Goal: Task Accomplishment & Management: Use online tool/utility

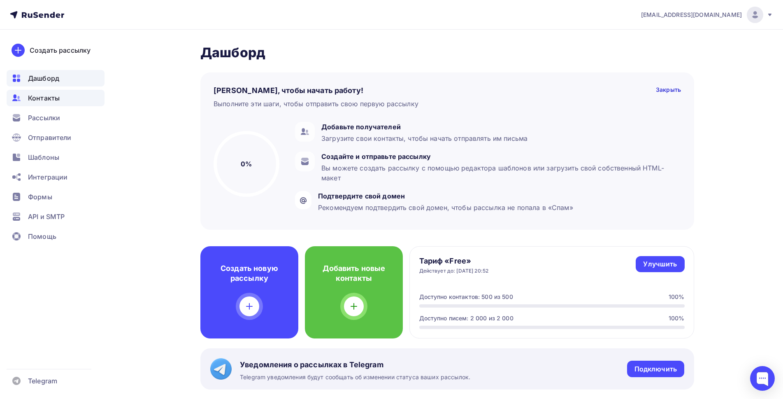
click at [54, 97] on span "Контакты" at bounding box center [44, 98] width 32 height 10
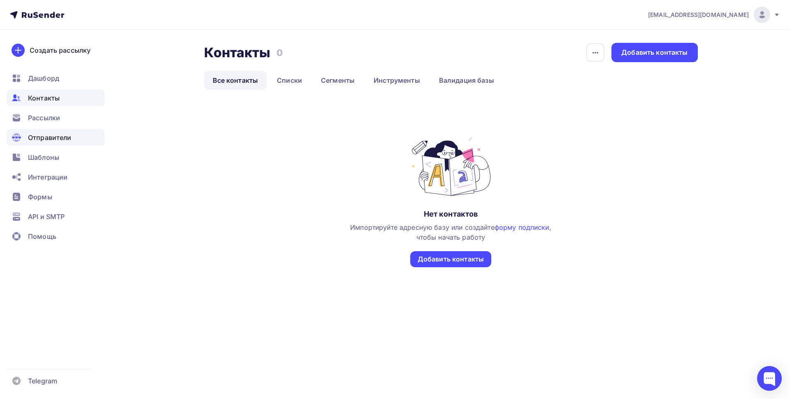
click at [52, 138] on span "Отправители" at bounding box center [50, 137] width 44 height 10
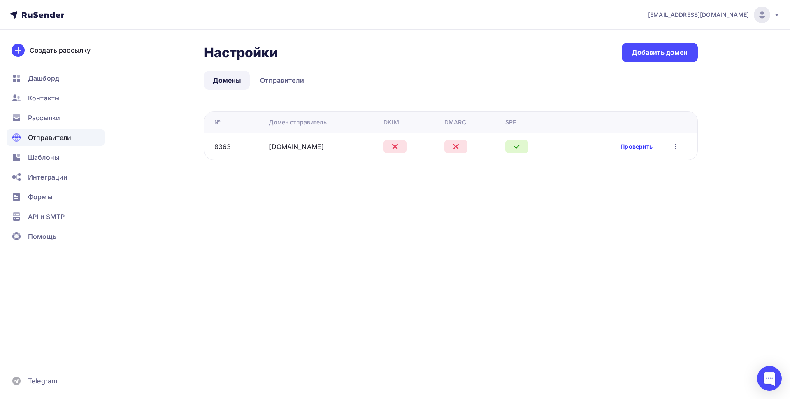
click at [632, 147] on link "Проверить" at bounding box center [636, 146] width 32 height 8
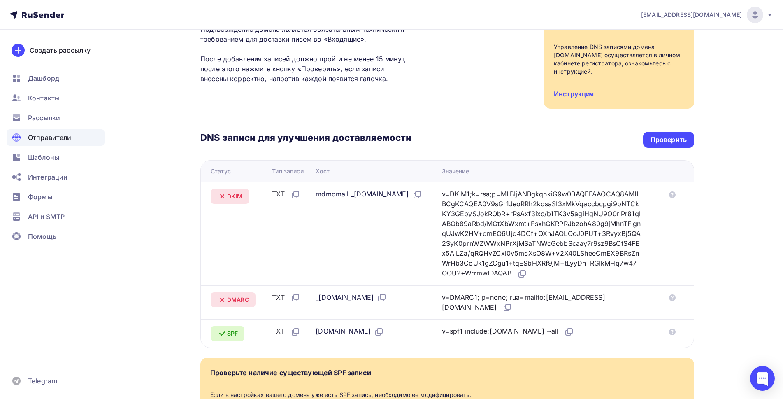
scroll to position [110, 0]
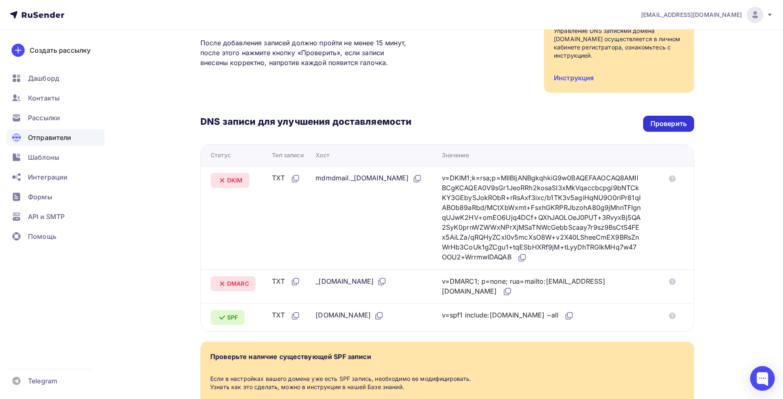
click at [675, 127] on div "Проверить" at bounding box center [668, 123] width 36 height 9
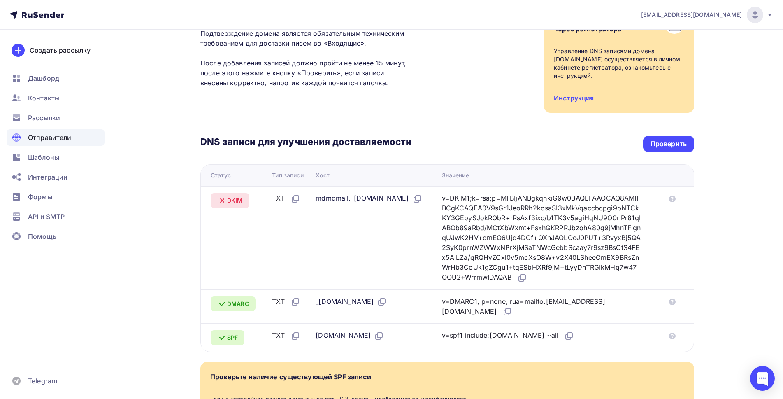
scroll to position [194, 0]
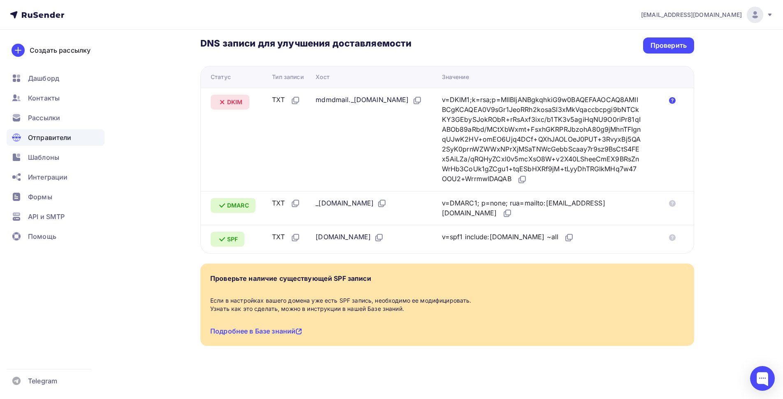
click at [674, 97] on icon at bounding box center [672, 100] width 7 height 7
click at [668, 41] on div "Проверить" at bounding box center [668, 45] width 36 height 9
click at [527, 174] on icon at bounding box center [522, 179] width 10 height 10
click at [677, 41] on div "Проверить" at bounding box center [668, 45] width 36 height 9
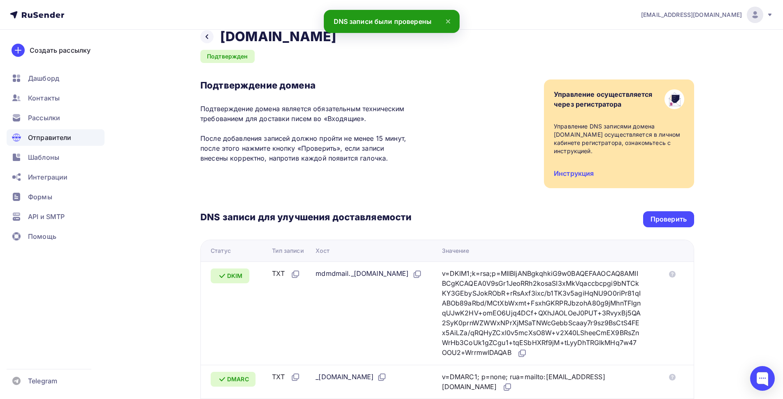
scroll to position [0, 0]
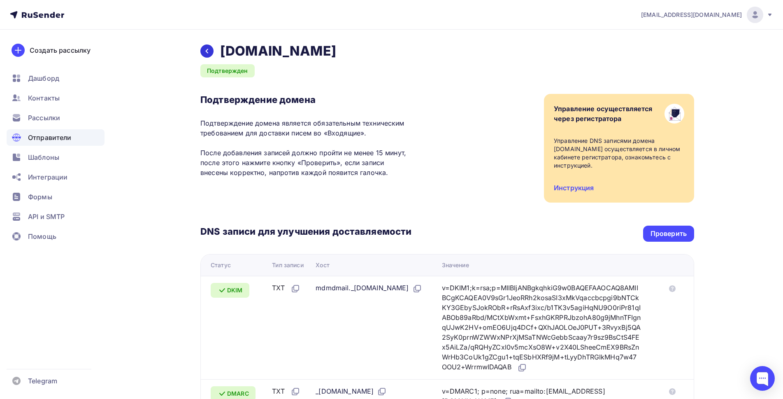
click at [212, 51] on div at bounding box center [206, 50] width 13 height 13
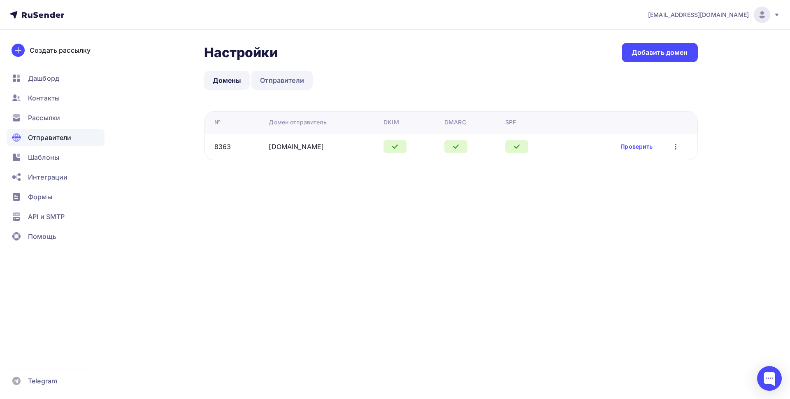
click at [281, 79] on link "Отправители" at bounding box center [281, 80] width 61 height 19
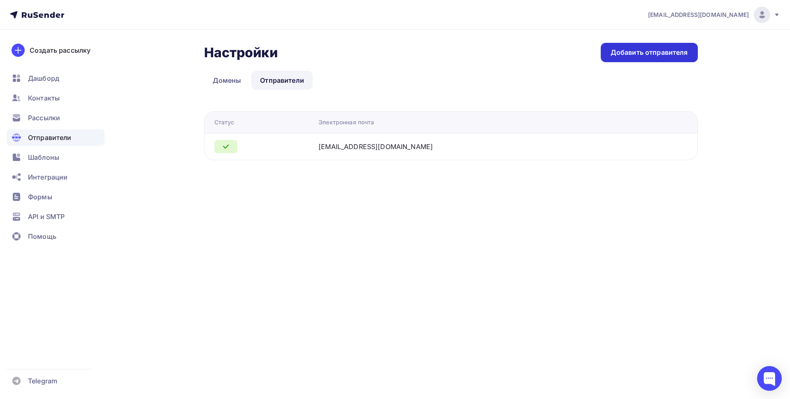
click at [657, 55] on div "Добавить отправителя" at bounding box center [648, 52] width 77 height 9
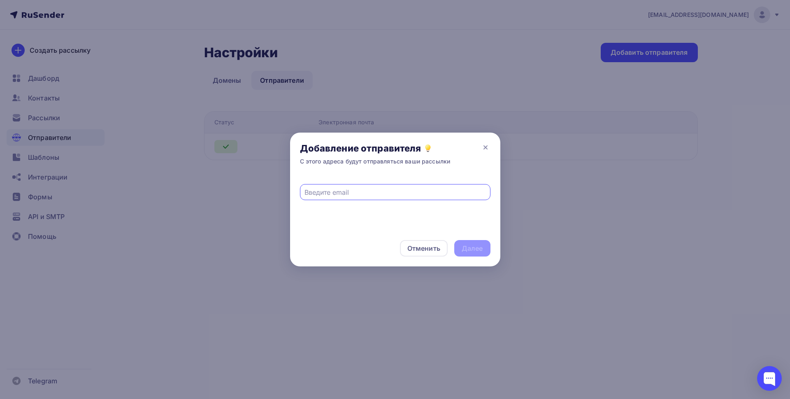
paste input "info@fox-konkurs.ru"
type input "info@fox-konkurs.ru"
click at [464, 251] on div "Далее" at bounding box center [472, 248] width 21 height 9
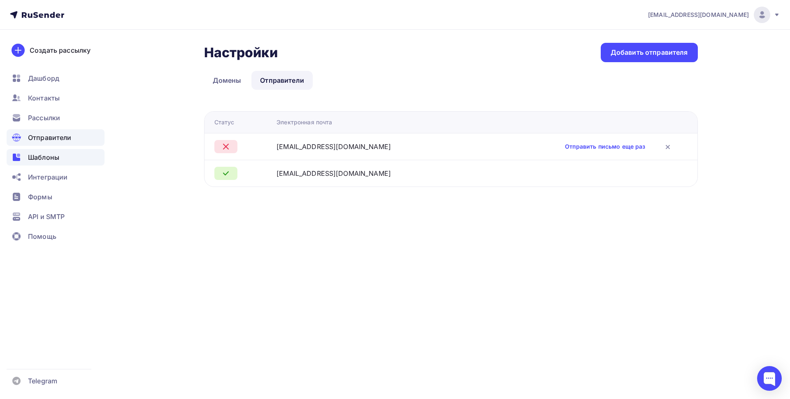
click at [42, 154] on span "Шаблоны" at bounding box center [43, 157] width 31 height 10
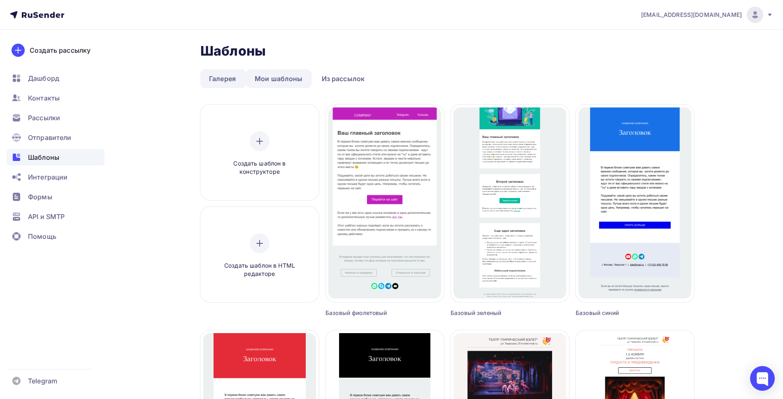
click at [293, 79] on link "Мои шаблоны" at bounding box center [278, 78] width 65 height 19
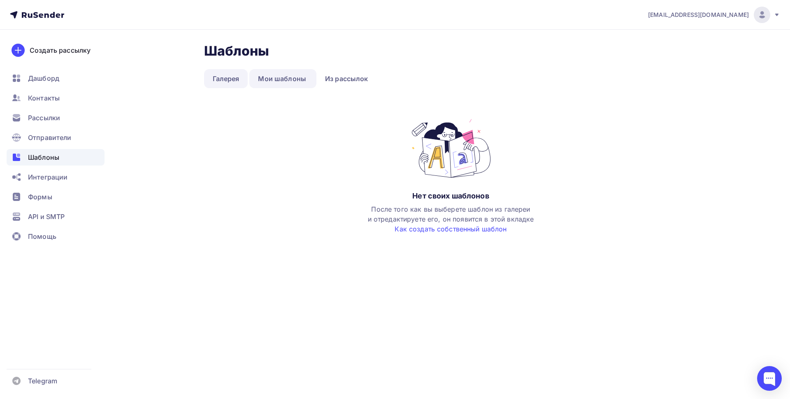
click at [220, 77] on link "Галерея" at bounding box center [226, 78] width 44 height 19
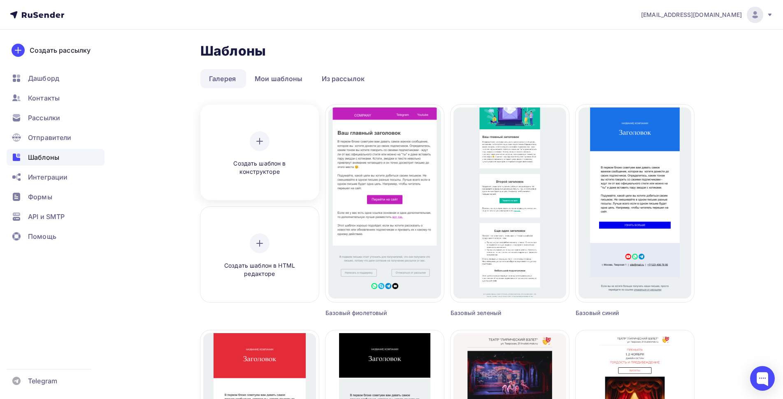
click at [265, 166] on span "Создать шаблон в конструкторе" at bounding box center [259, 167] width 78 height 17
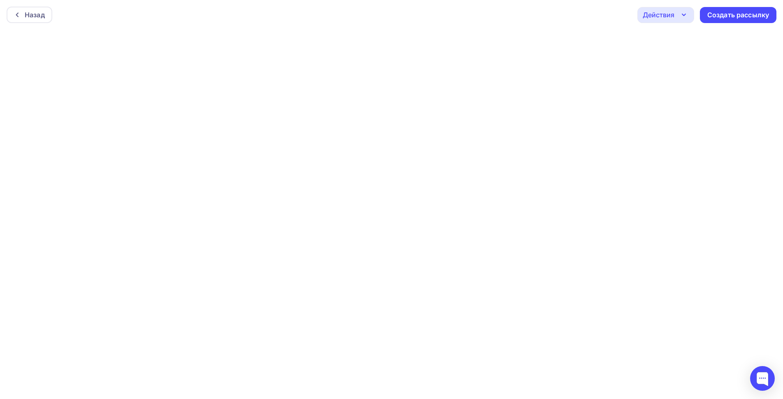
click at [674, 12] on div "Действия" at bounding box center [659, 15] width 32 height 10
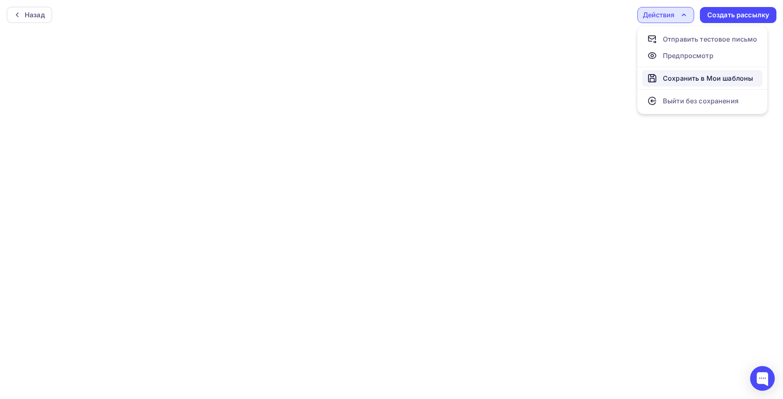
click at [674, 78] on div "Сохранить в Мои шаблоны" at bounding box center [708, 78] width 90 height 10
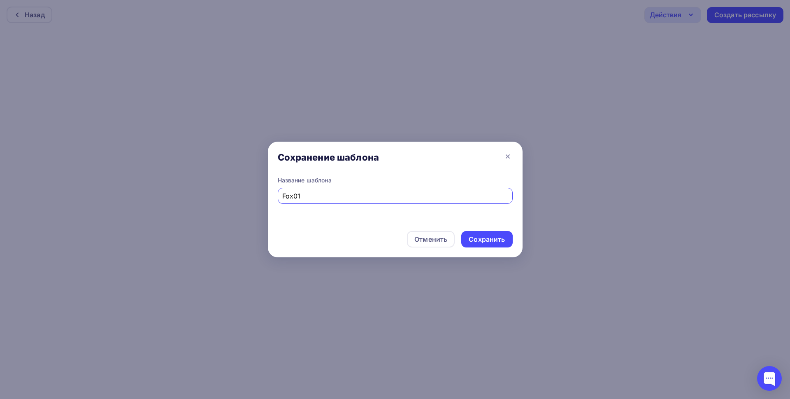
type input "Fox01"
click at [481, 239] on div "Сохранить" at bounding box center [487, 238] width 36 height 9
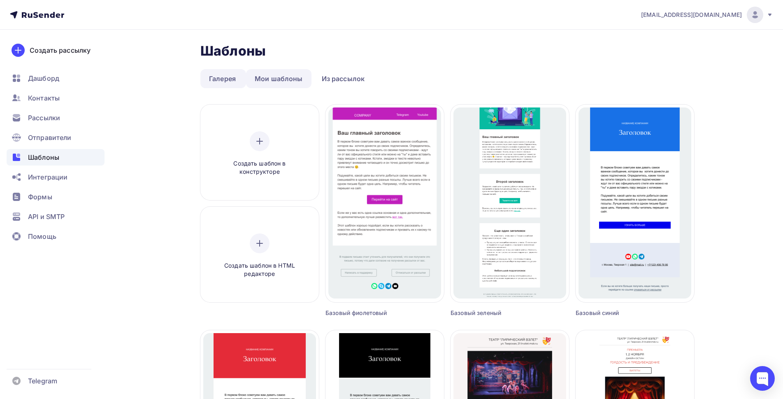
click at [281, 73] on link "Мои шаблоны" at bounding box center [278, 78] width 65 height 19
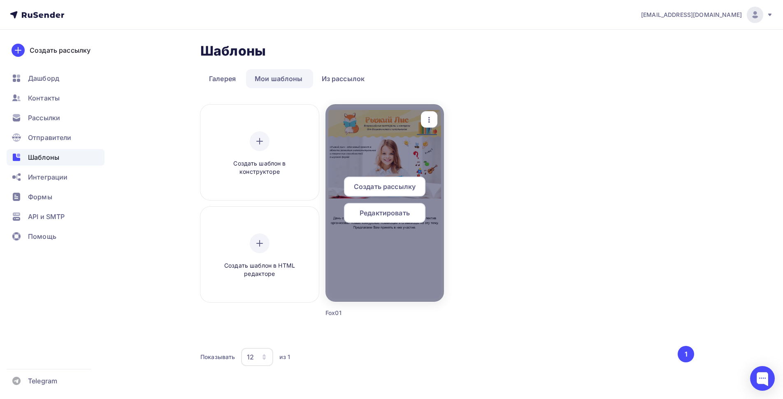
click at [430, 117] on icon "button" at bounding box center [429, 120] width 10 height 10
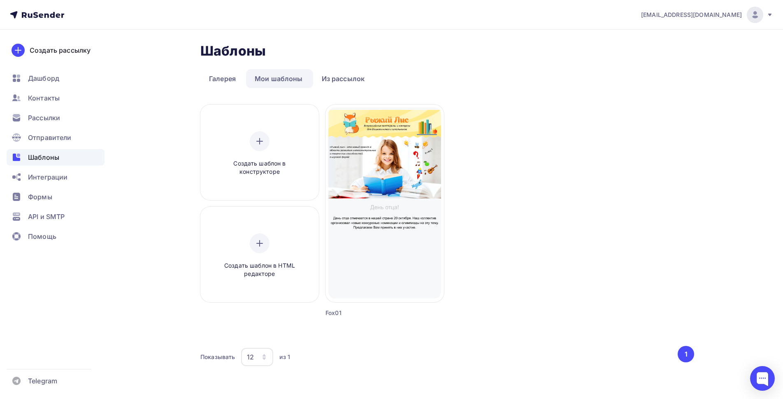
click at [476, 262] on div "Создать шаблон в конструкторе Создать шаблон в HTML редакторе Создать рассылку …" at bounding box center [447, 220] width 494 height 232
click at [41, 221] on span "API и SMTP" at bounding box center [46, 216] width 37 height 10
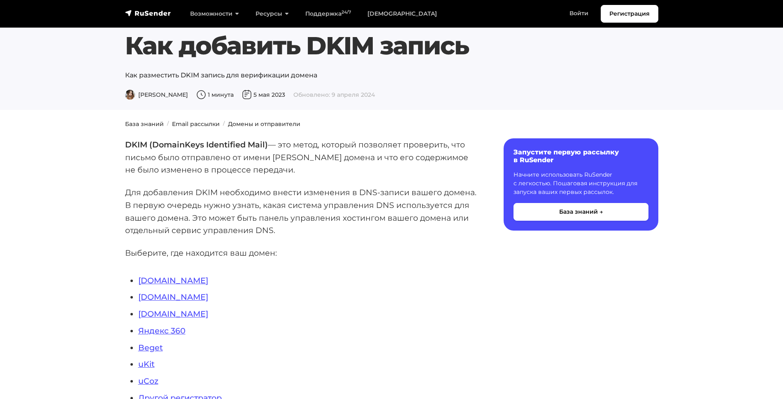
scroll to position [110, 0]
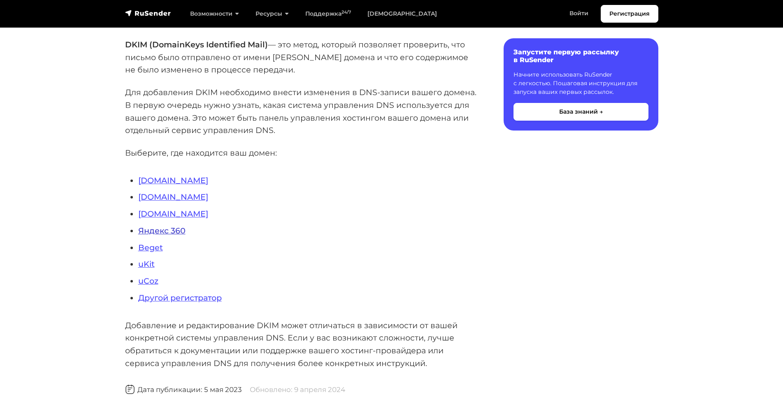
click at [164, 232] on link "Яндекс 360" at bounding box center [161, 230] width 47 height 10
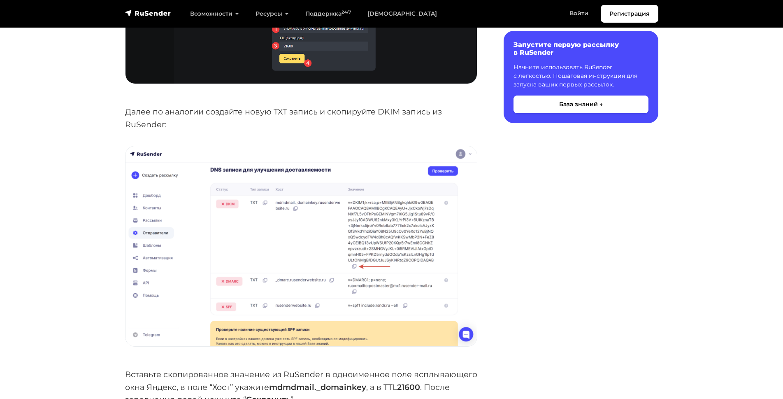
scroll to position [1865, 0]
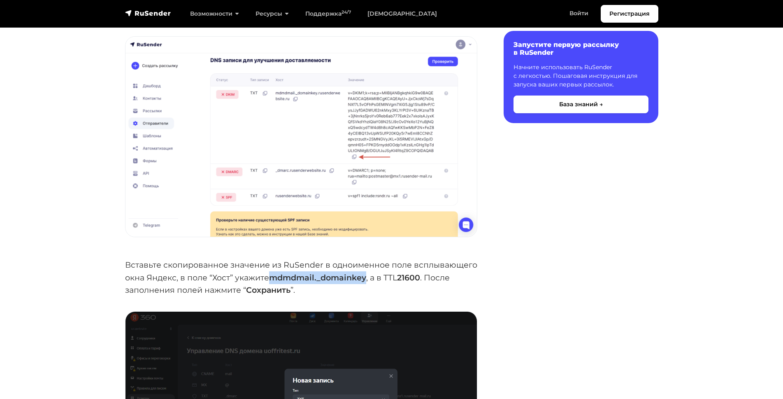
drag, startPoint x: 271, startPoint y: 277, endPoint x: 364, endPoint y: 277, distance: 93.4
click at [364, 277] on strong "mdmdmail._domainkey" at bounding box center [317, 277] width 97 height 10
copy strong "mdmdmail._domainkey"
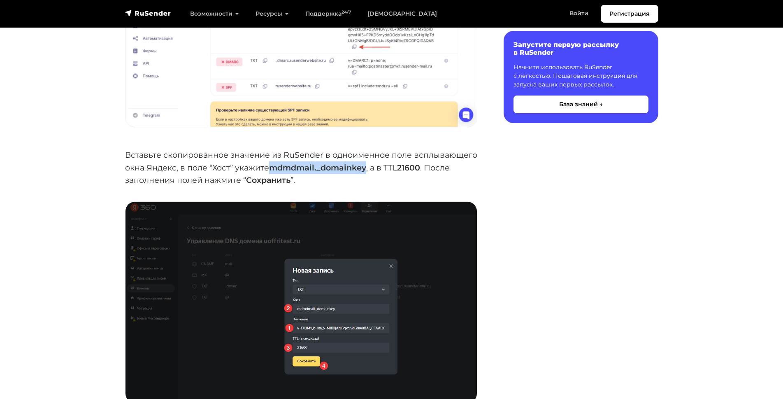
scroll to position [2084, 0]
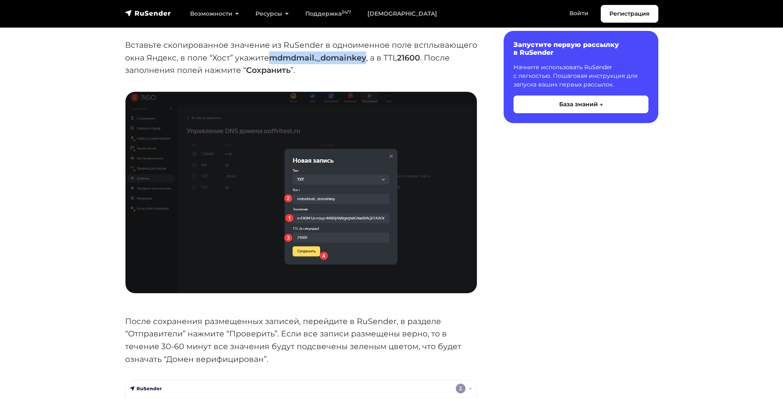
click at [305, 205] on img at bounding box center [300, 192] width 351 height 201
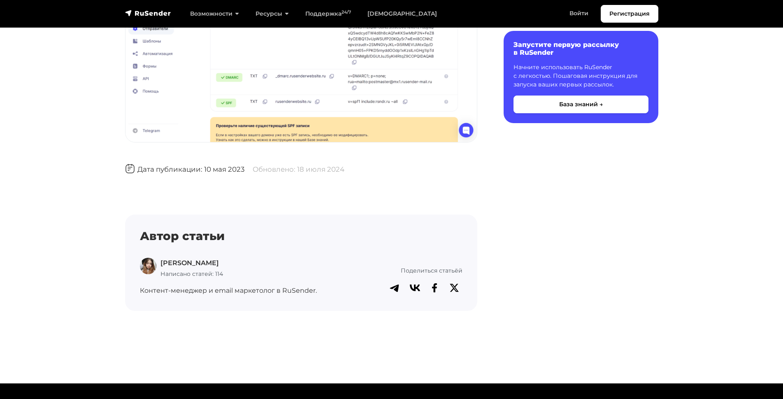
scroll to position [1975, 0]
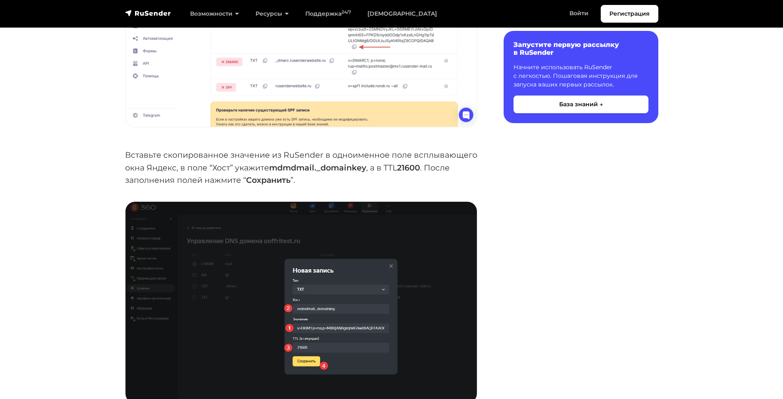
click at [406, 169] on strong "21600" at bounding box center [408, 167] width 23 height 10
copy strong "21600"
drag, startPoint x: 272, startPoint y: 168, endPoint x: 367, endPoint y: 169, distance: 94.6
click at [367, 169] on p "Вставьте скопированное значение из RuSender в одноименное поле всплывающего окн…" at bounding box center [301, 167] width 352 height 38
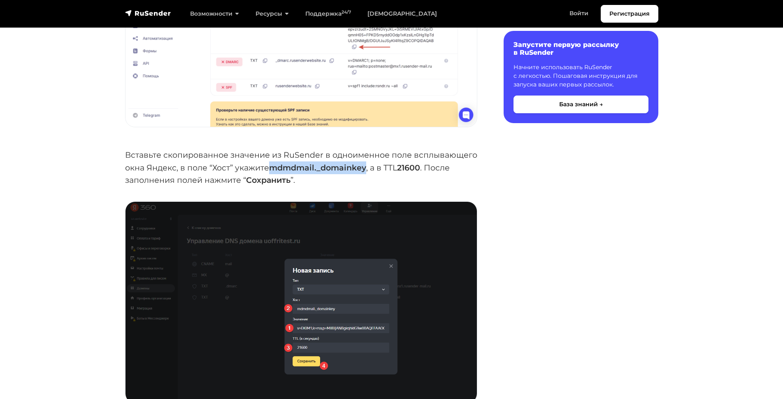
copy strong "mdmdmail._domainkey"
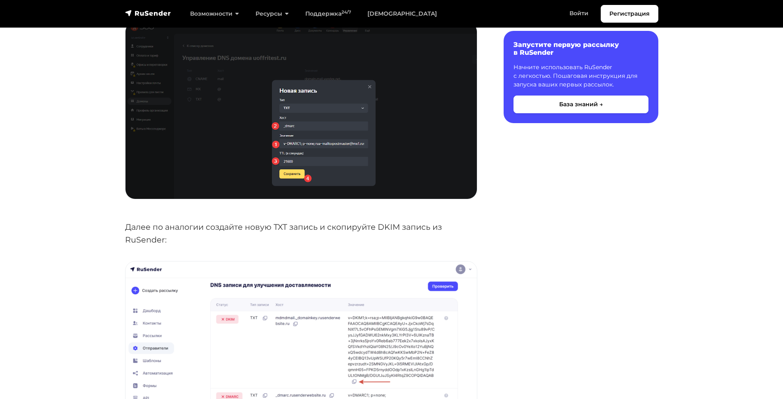
scroll to position [1426, 0]
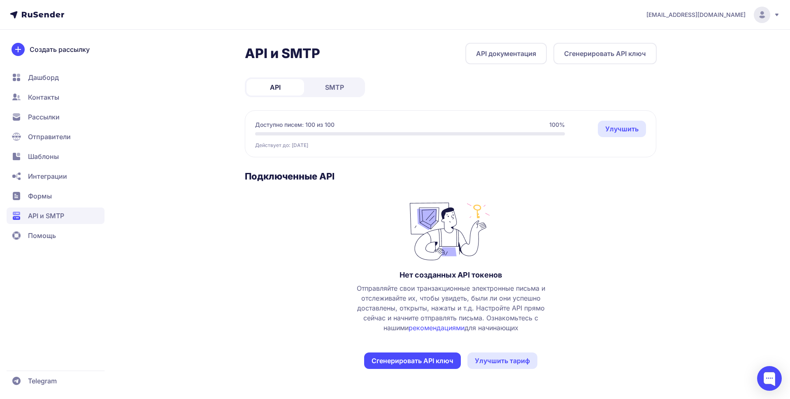
click at [331, 88] on span "SMTP" at bounding box center [334, 87] width 19 height 10
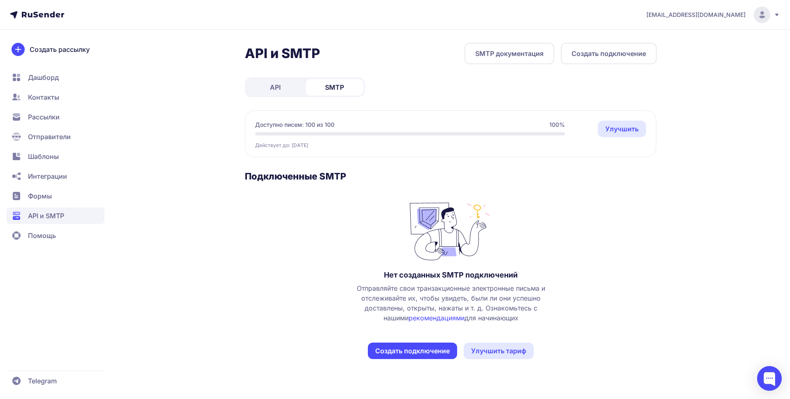
click at [272, 88] on span "API" at bounding box center [275, 87] width 11 height 10
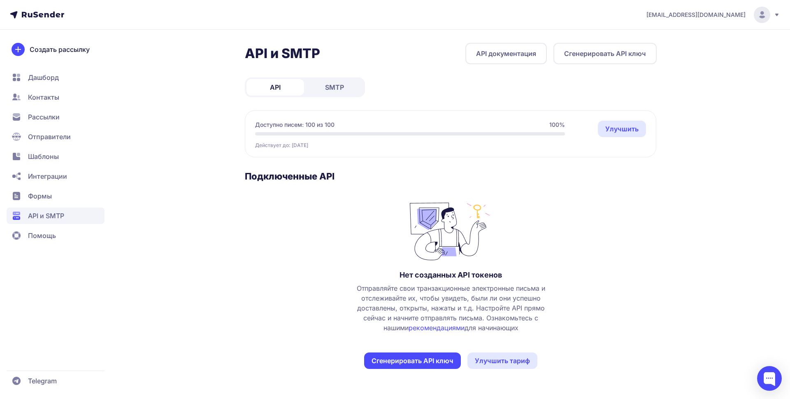
click at [326, 86] on span "SMTP" at bounding box center [334, 87] width 19 height 10
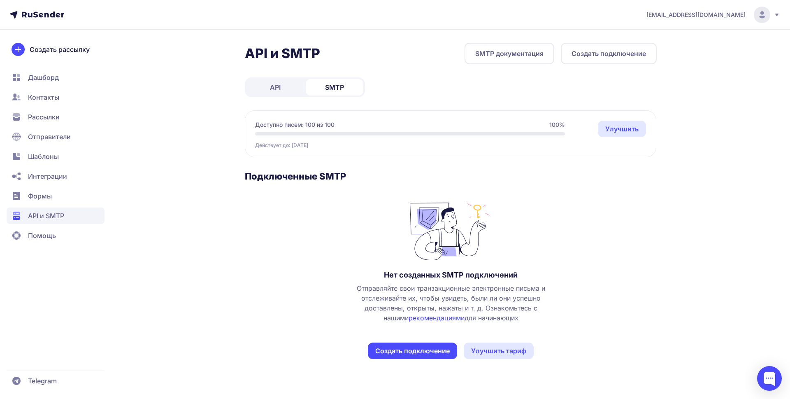
click at [275, 88] on span "API" at bounding box center [275, 87] width 11 height 10
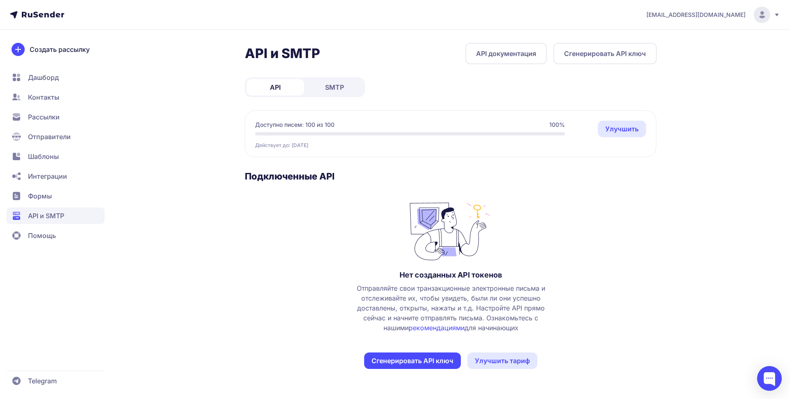
click at [320, 89] on link "SMTP" at bounding box center [335, 87] width 58 height 16
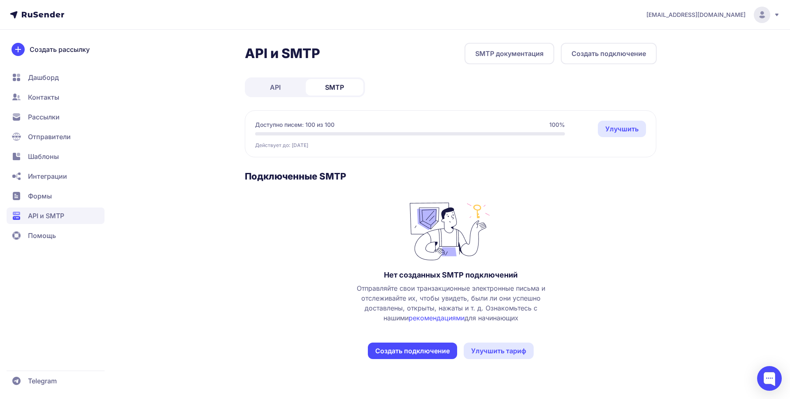
click at [276, 89] on span "API" at bounding box center [275, 87] width 11 height 10
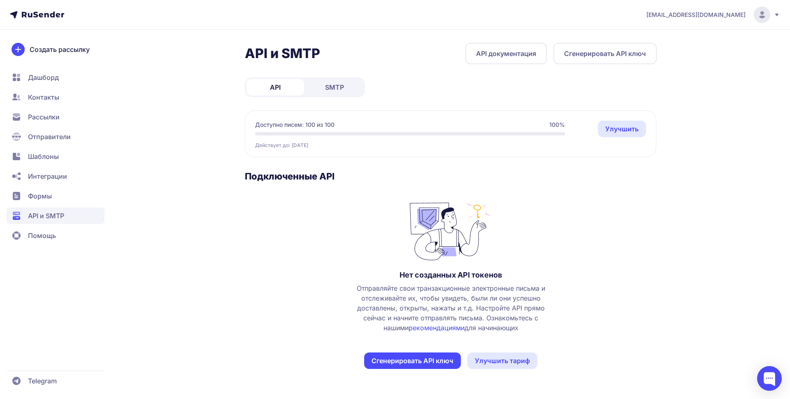
click at [385, 362] on button "Сгенерировать API ключ" at bounding box center [412, 360] width 97 height 16
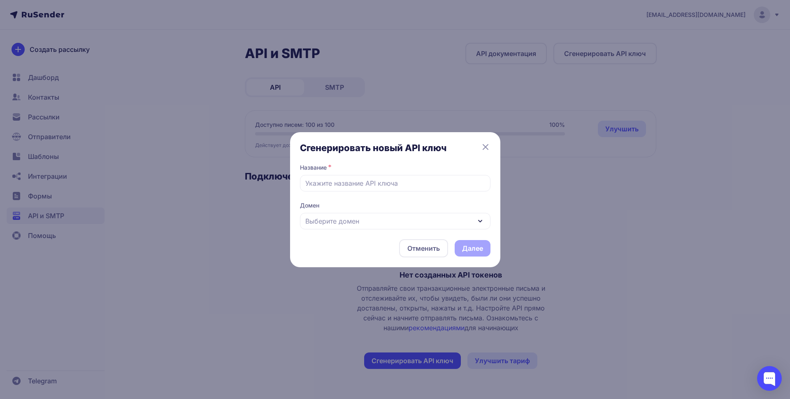
click at [375, 223] on div "Выберите домен" at bounding box center [395, 221] width 190 height 16
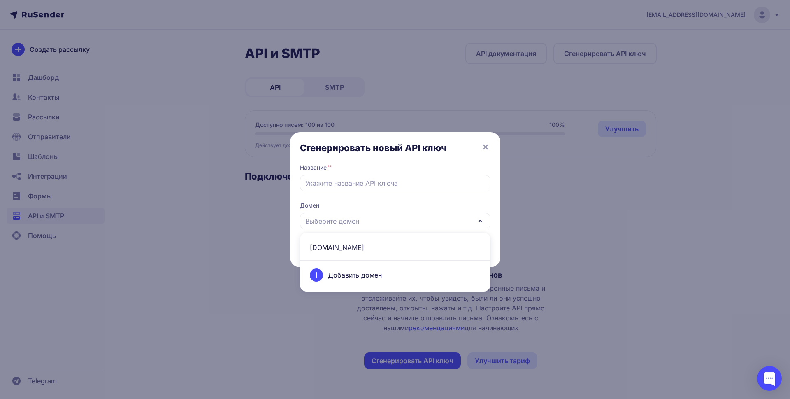
click at [360, 246] on span "[DOMAIN_NAME]" at bounding box center [395, 247] width 181 height 20
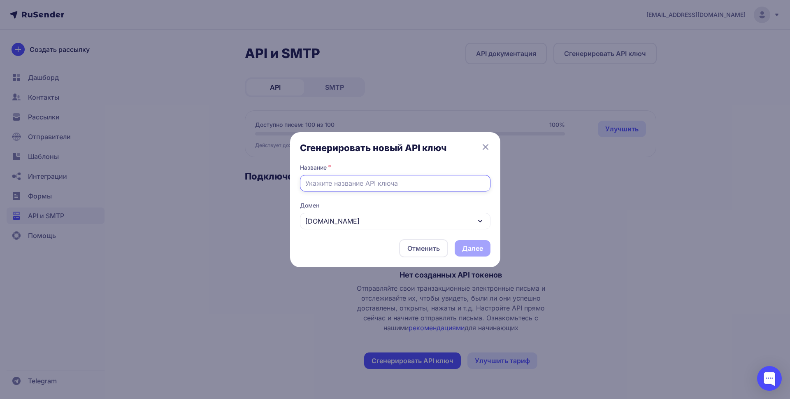
click at [341, 184] on input "text" at bounding box center [395, 183] width 190 height 16
type input "Fox_api"
click at [478, 249] on button "Далее" at bounding box center [473, 248] width 36 height 16
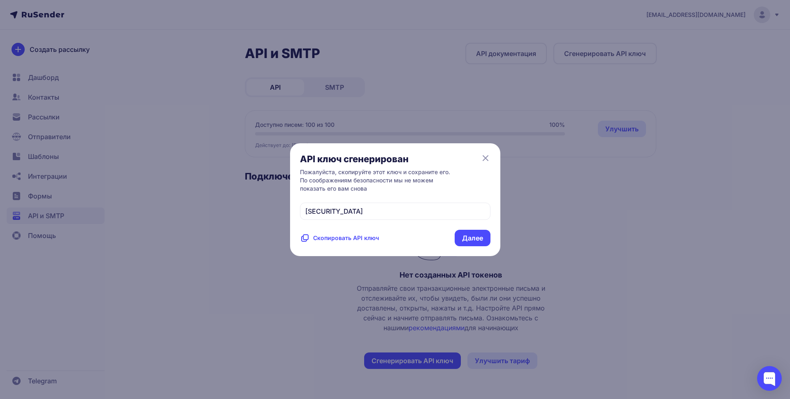
click at [363, 242] on span "Скопировать API ключ" at bounding box center [346, 238] width 66 height 8
click at [475, 246] on button "Далее" at bounding box center [473, 238] width 36 height 16
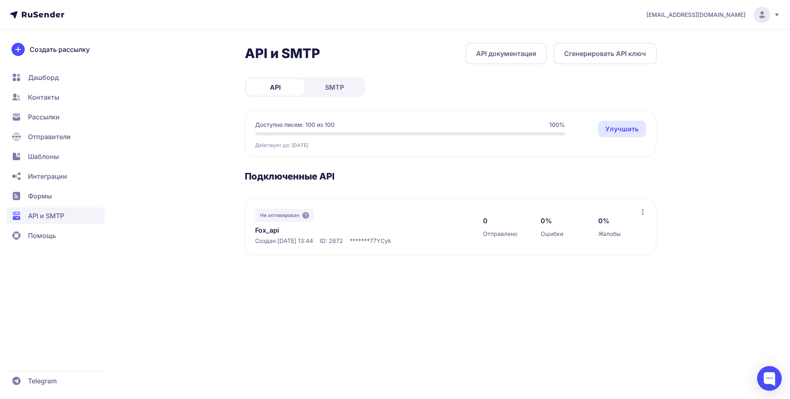
click at [643, 212] on icon at bounding box center [643, 212] width 2 height 6
click at [371, 295] on div "itgpcontent@gmail.com API и SMTP API документация Сгенерировать API ключ API SM…" at bounding box center [395, 199] width 790 height 399
click at [332, 86] on span "SMTP" at bounding box center [334, 87] width 19 height 10
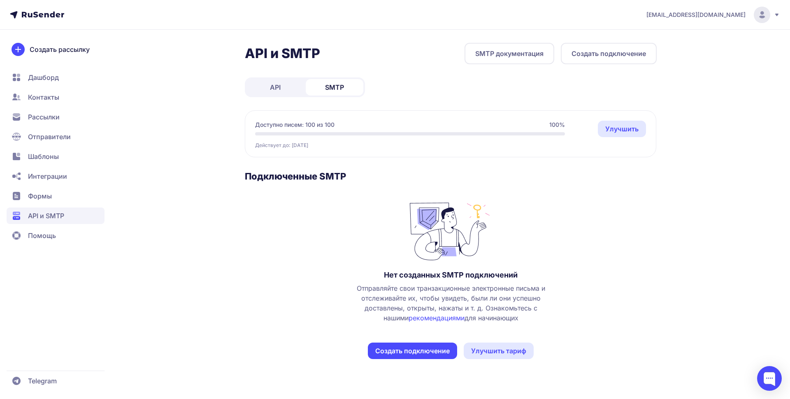
click at [280, 87] on span "API" at bounding box center [275, 87] width 11 height 10
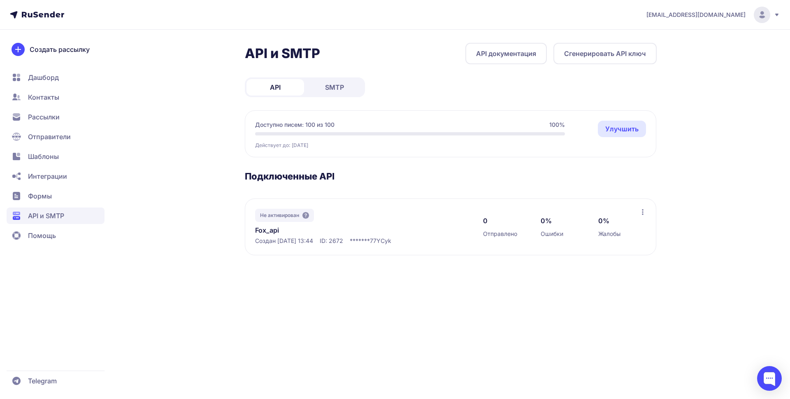
click at [499, 54] on link "API документация" at bounding box center [505, 53] width 81 height 21
click at [327, 90] on span "SMTP" at bounding box center [334, 87] width 19 height 10
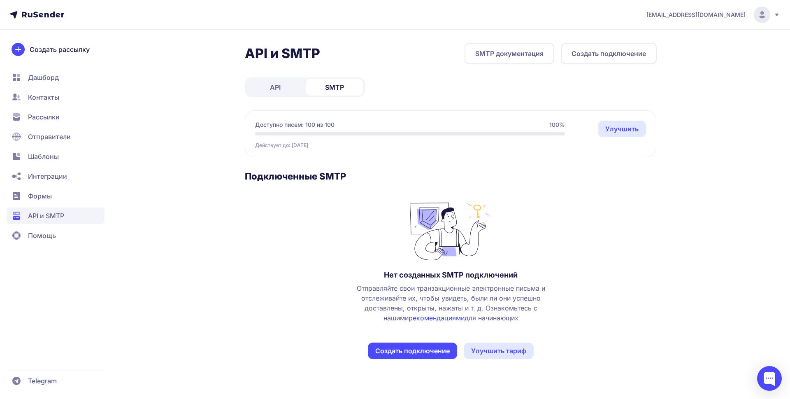
click at [497, 56] on link "SMTP документация" at bounding box center [509, 53] width 90 height 21
click at [284, 83] on link "API" at bounding box center [275, 87] width 58 height 16
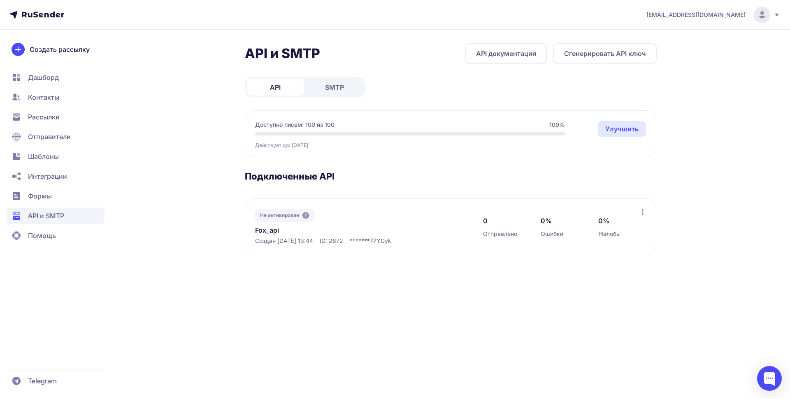
click at [327, 87] on span "SMTP" at bounding box center [334, 87] width 19 height 10
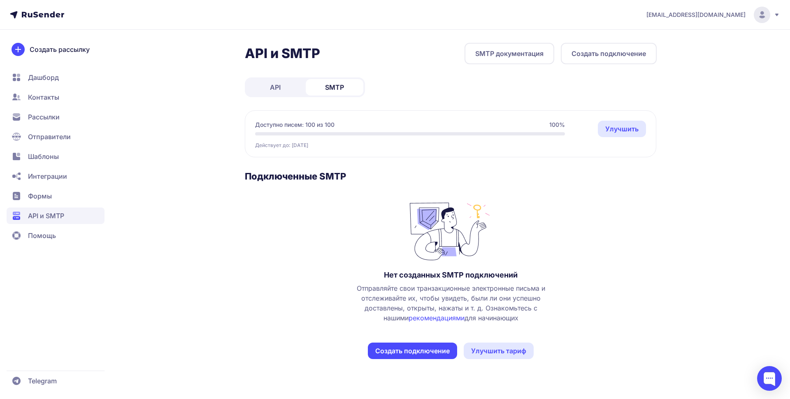
click at [283, 81] on link "API" at bounding box center [275, 87] width 58 height 16
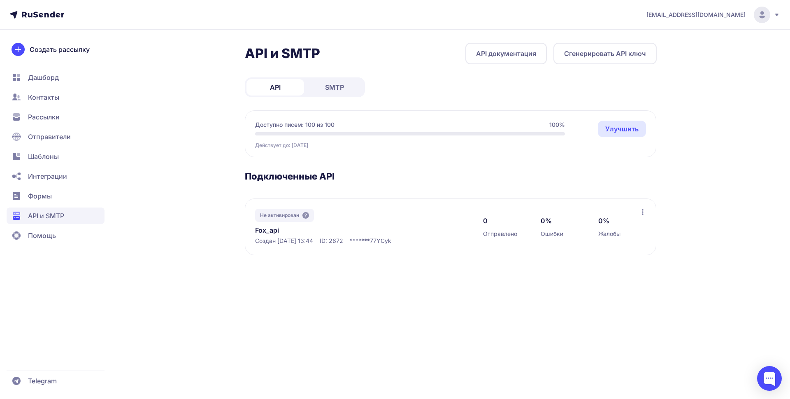
click at [643, 213] on icon at bounding box center [642, 212] width 7 height 7
click at [585, 183] on section "Подключенные API Не активирован Fox_api Создан 04.10.2025, 13:44 ID: 2672 *****…" at bounding box center [451, 212] width 412 height 85
click at [322, 83] on link "SMTP" at bounding box center [335, 87] width 58 height 16
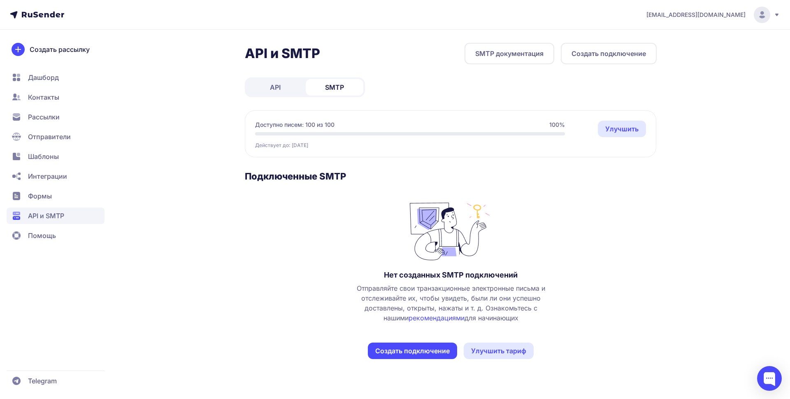
click at [524, 58] on link "SMTP документация" at bounding box center [509, 53] width 90 height 21
click at [290, 88] on link "API" at bounding box center [275, 87] width 58 height 16
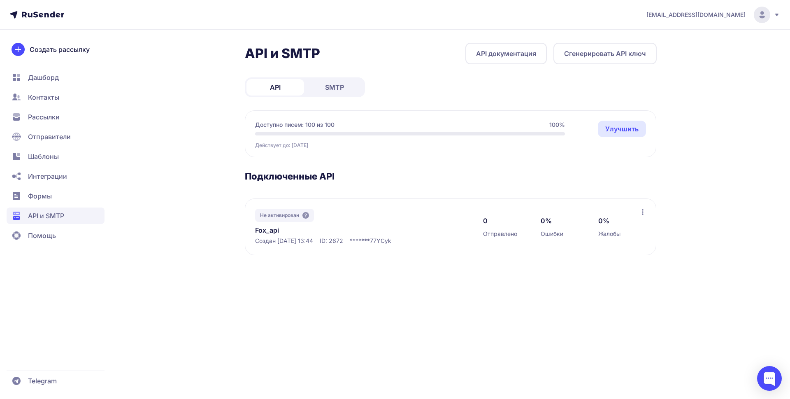
click at [610, 130] on link "Улучшить" at bounding box center [622, 129] width 48 height 16
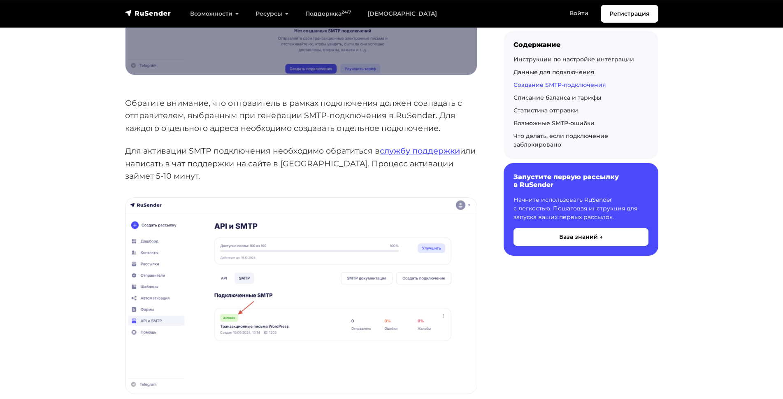
scroll to position [1316, 0]
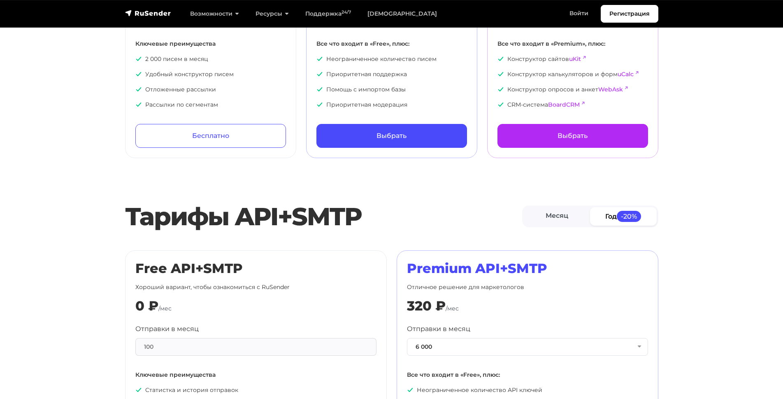
scroll to position [219, 0]
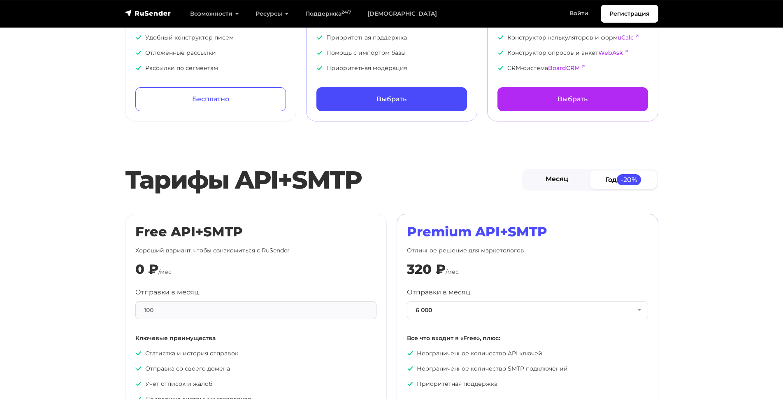
click at [559, 183] on link "Месяц" at bounding box center [557, 179] width 67 height 19
click at [627, 182] on span "-20%" at bounding box center [628, 179] width 25 height 11
click at [559, 183] on link "Месяц" at bounding box center [557, 179] width 67 height 19
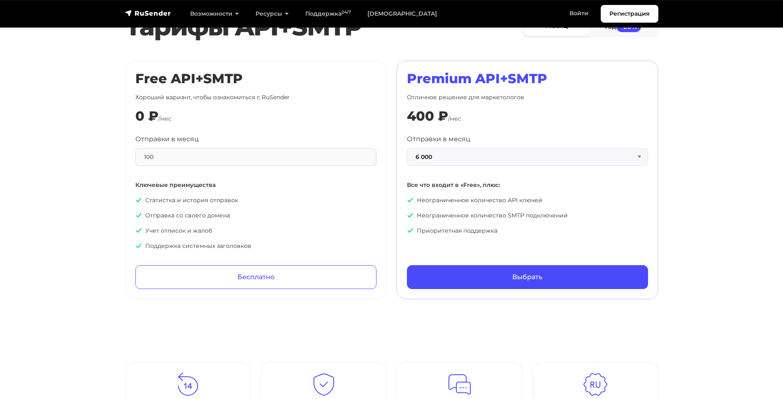
scroll to position [329, 0]
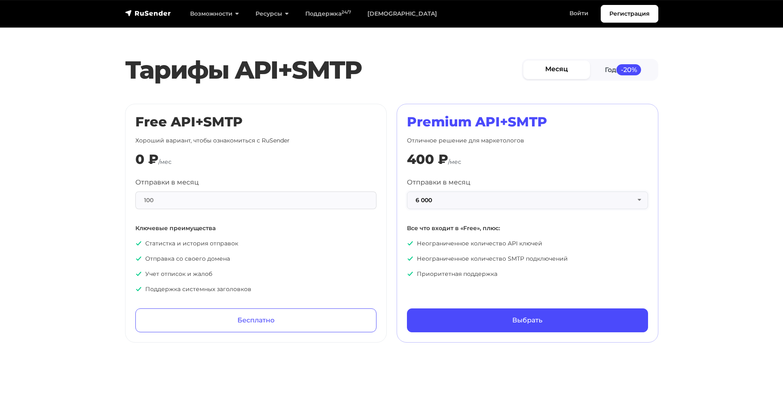
click at [490, 202] on button "6 000" at bounding box center [527, 200] width 241 height 18
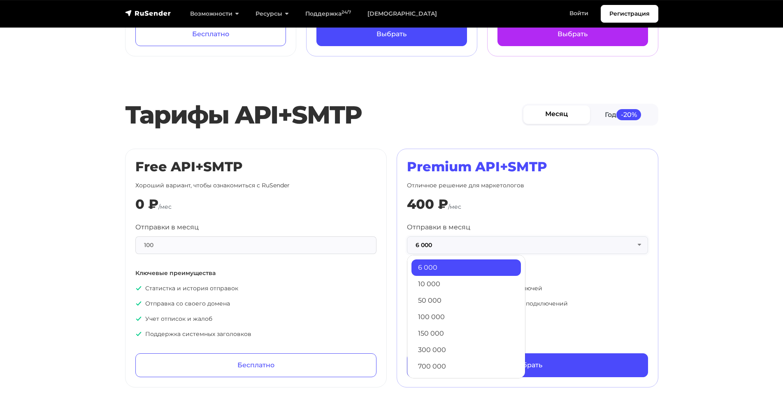
scroll to position [439, 0]
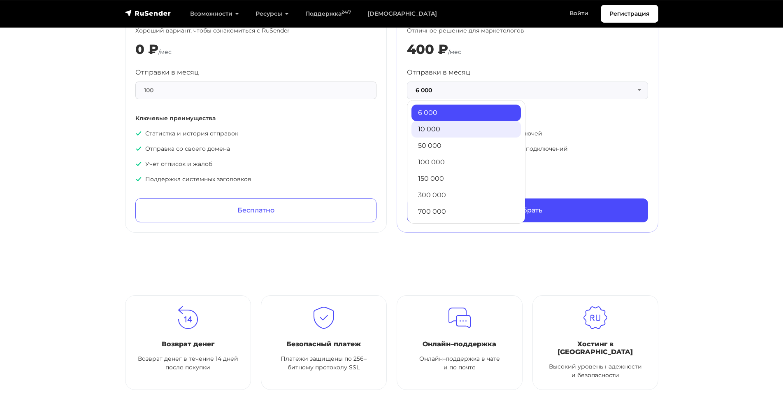
click at [445, 125] on link "10 000" at bounding box center [465, 129] width 109 height 16
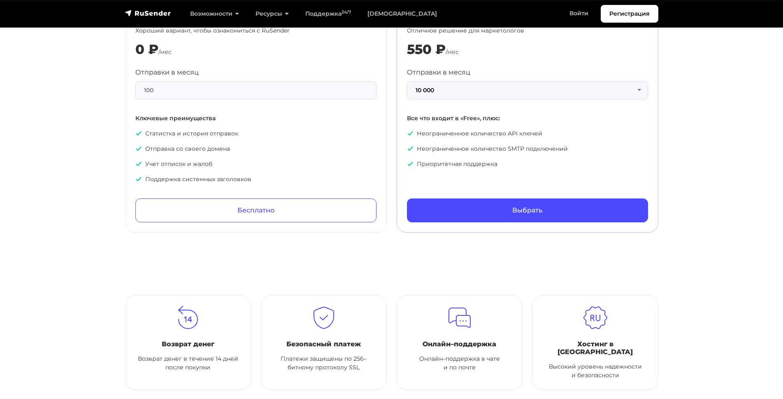
click at [447, 93] on button "10 000" at bounding box center [527, 90] width 241 height 18
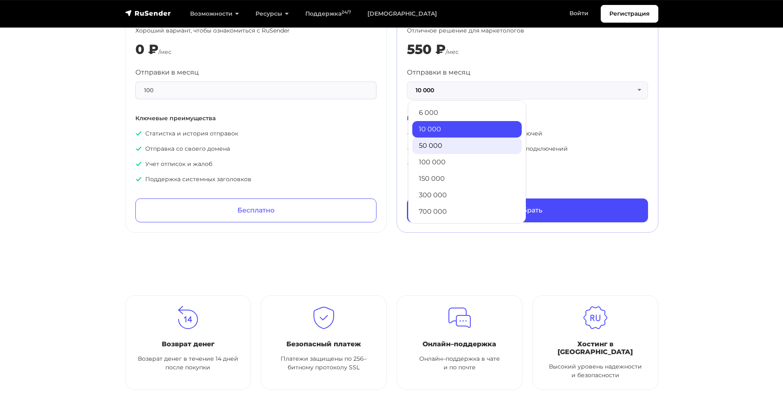
click at [440, 146] on link "50 000" at bounding box center [466, 145] width 109 height 16
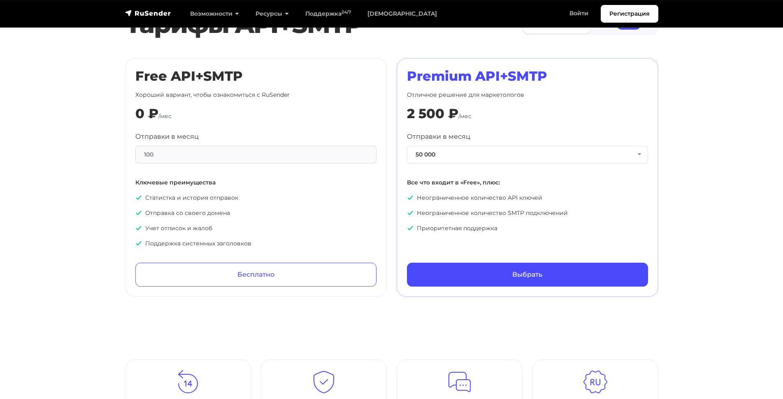
scroll to position [329, 0]
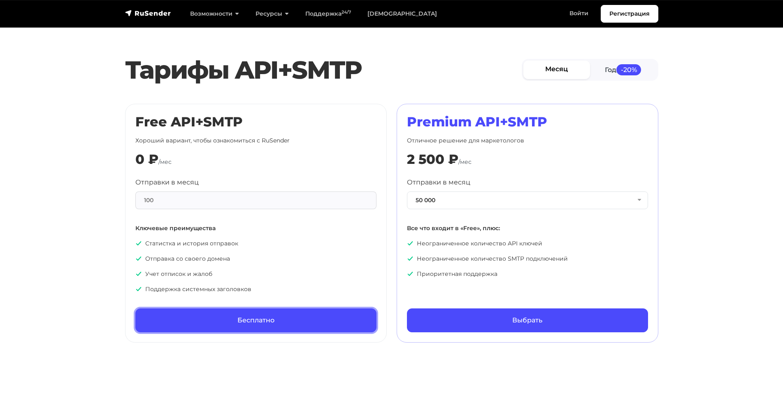
click at [232, 320] on link "Бесплатно" at bounding box center [255, 320] width 241 height 24
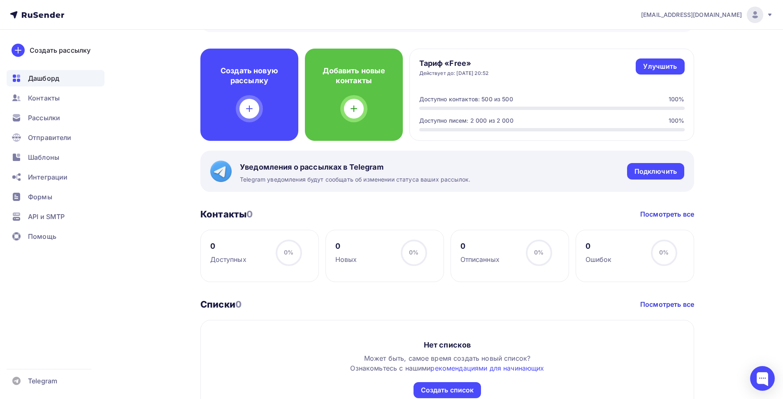
scroll to position [167, 0]
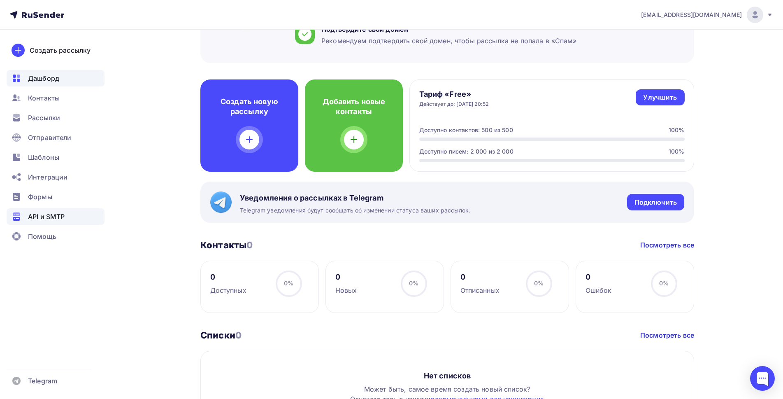
click at [49, 213] on span "API и SMTP" at bounding box center [46, 216] width 37 height 10
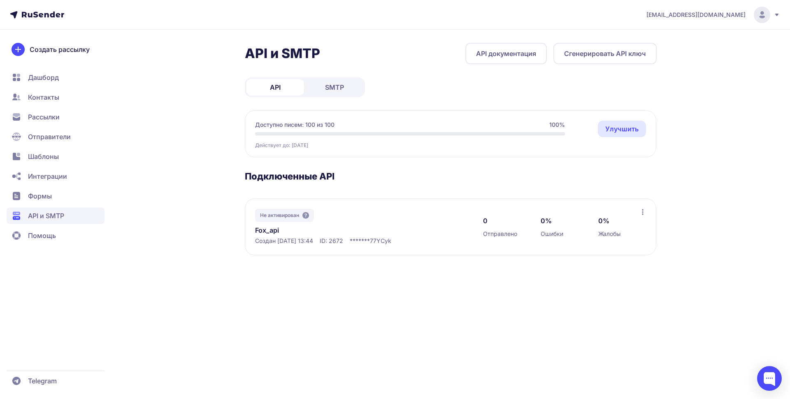
click at [337, 86] on span "SMTP" at bounding box center [334, 87] width 19 height 10
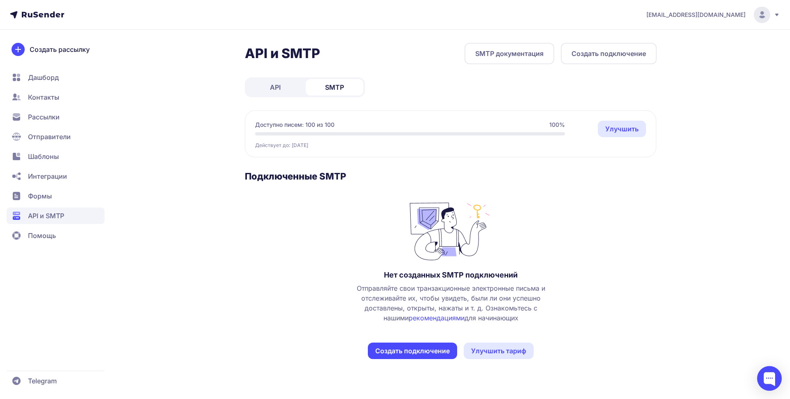
click at [403, 349] on button "Создать подключение" at bounding box center [412, 350] width 89 height 16
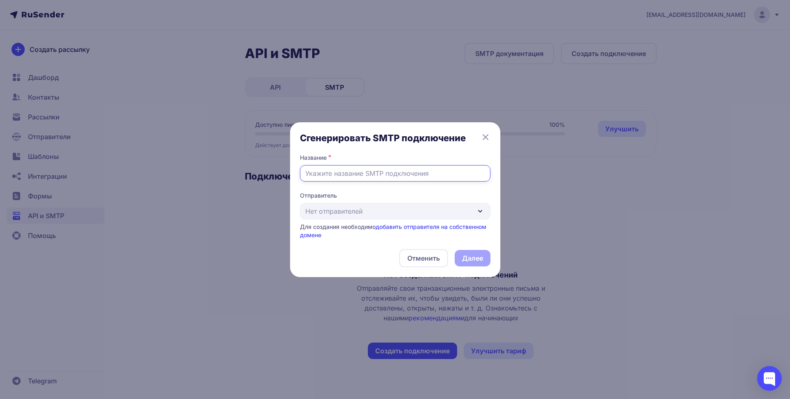
click at [374, 174] on input "text" at bounding box center [395, 173] width 190 height 16
type input "Fox_smtp"
click at [367, 206] on div "Отправитель Нет отправителей Для создания необходимо добавить отправителя на со…" at bounding box center [395, 215] width 190 height 48
click at [762, 376] on div at bounding box center [769, 378] width 25 height 25
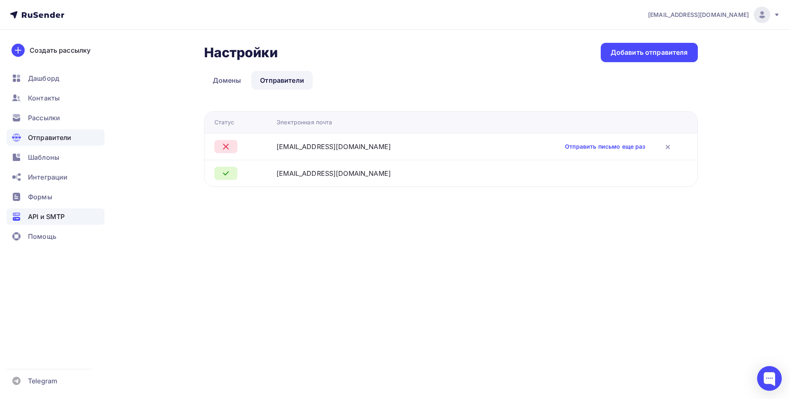
click at [42, 214] on span "API и SMTP" at bounding box center [46, 216] width 37 height 10
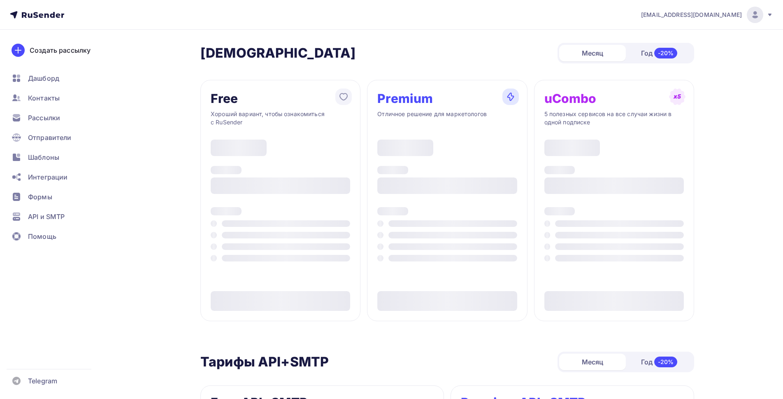
type input "500"
type input "100"
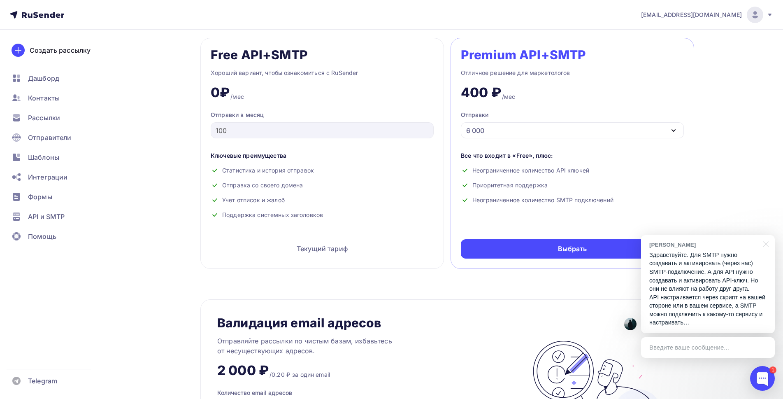
scroll to position [329, 0]
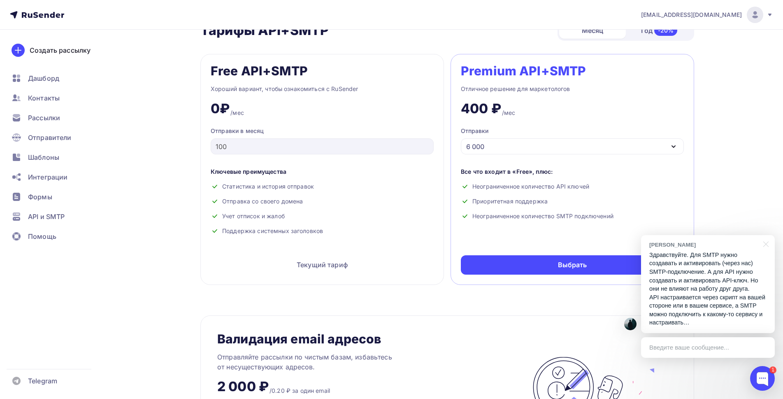
click at [551, 146] on div "6 000" at bounding box center [572, 146] width 223 height 16
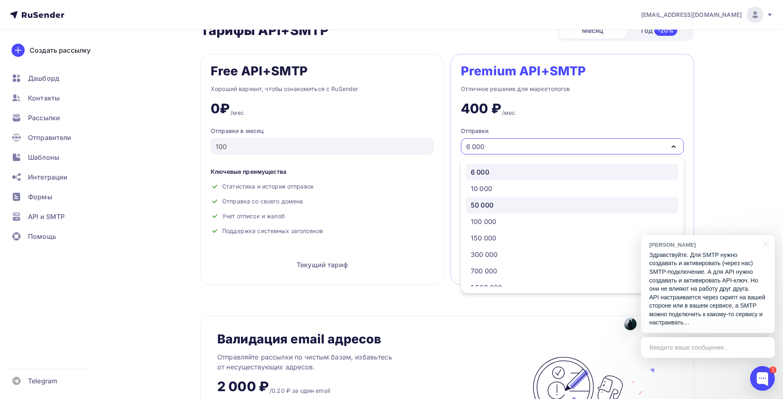
click at [499, 204] on div "50 000" at bounding box center [572, 205] width 202 height 10
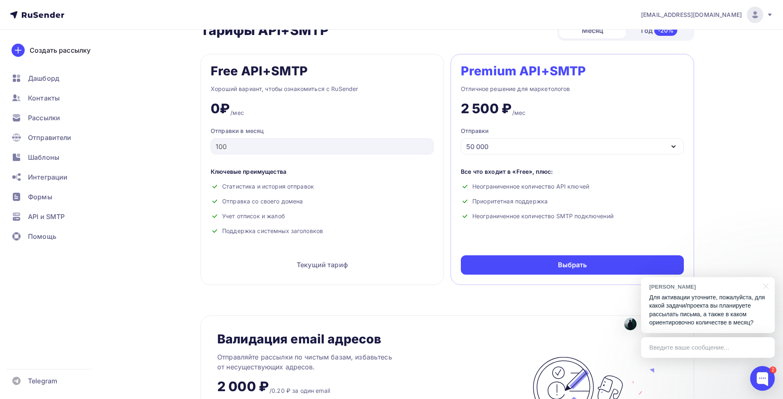
click at [714, 353] on div "Введите ваше сообщение..." at bounding box center [708, 347] width 134 height 21
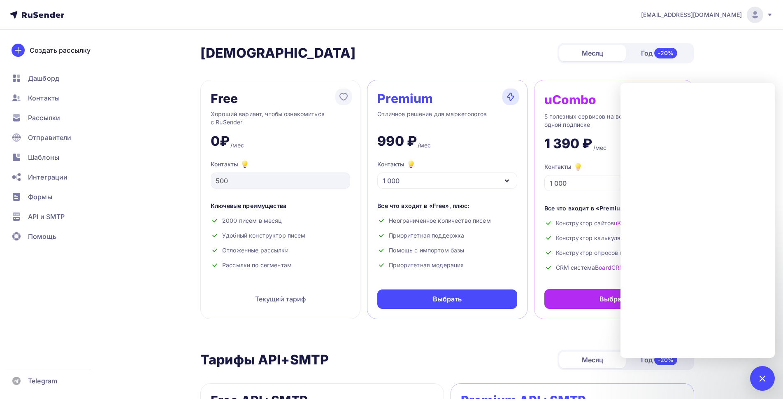
scroll to position [110, 0]
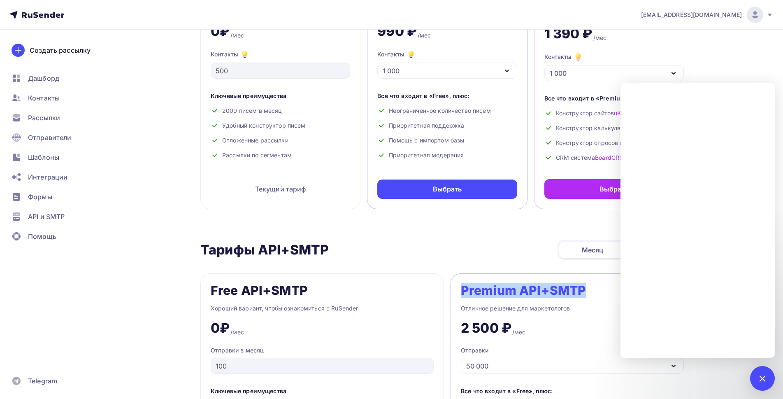
drag, startPoint x: 601, startPoint y: 289, endPoint x: 461, endPoint y: 291, distance: 139.5
click at [461, 291] on div "Premium API+SMTP" at bounding box center [572, 289] width 223 height 13
copy div "Premium API+SMTP"
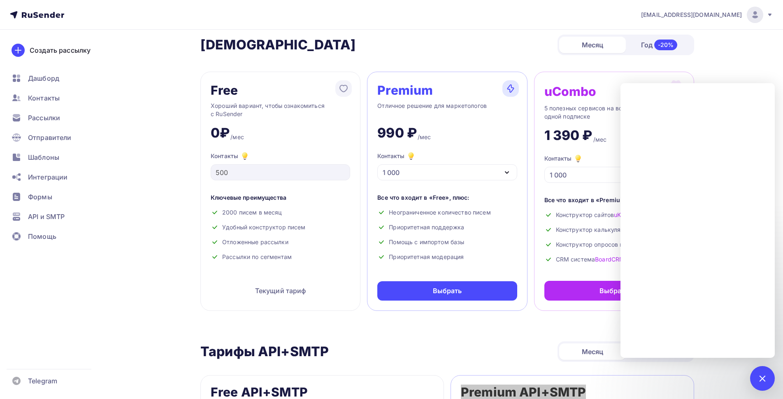
scroll to position [0, 0]
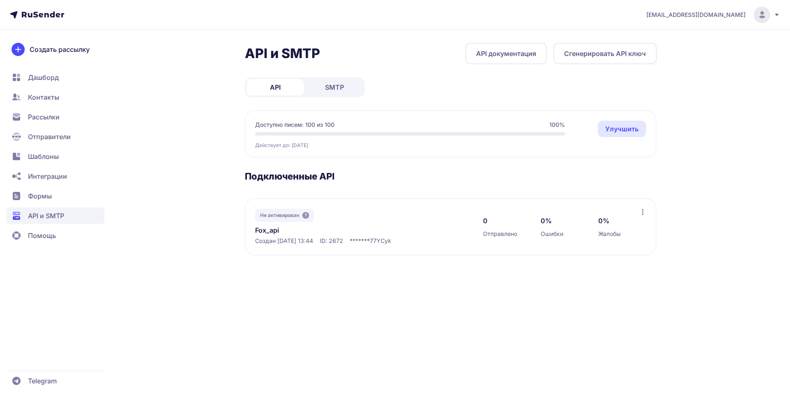
click at [279, 87] on span "API" at bounding box center [275, 87] width 11 height 10
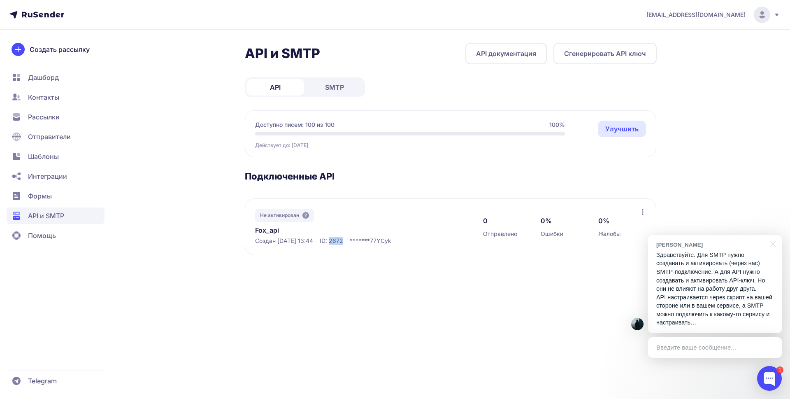
drag, startPoint x: 342, startPoint y: 241, endPoint x: 355, endPoint y: 243, distance: 13.7
click at [343, 243] on span "ID: 2672" at bounding box center [331, 241] width 23 height 8
drag, startPoint x: 335, startPoint y: 241, endPoint x: 355, endPoint y: 241, distance: 20.2
click at [343, 241] on span "ID: 2672" at bounding box center [331, 241] width 23 height 8
copy span "ID: 2672"
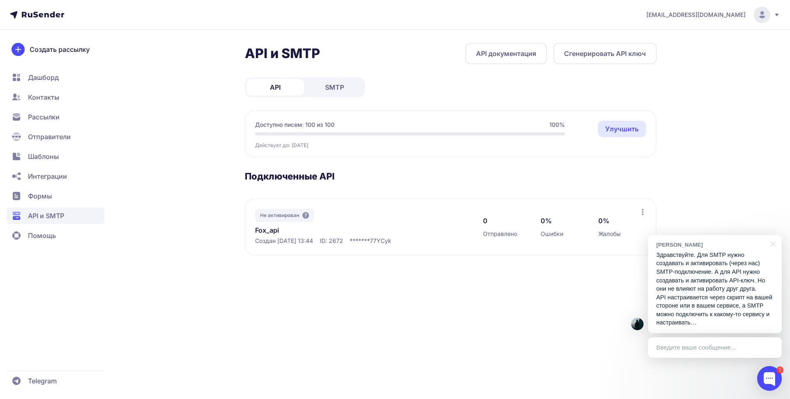
click at [701, 346] on div "Введите ваше сообщение..." at bounding box center [715, 347] width 134 height 21
